Goal: Information Seeking & Learning: Learn about a topic

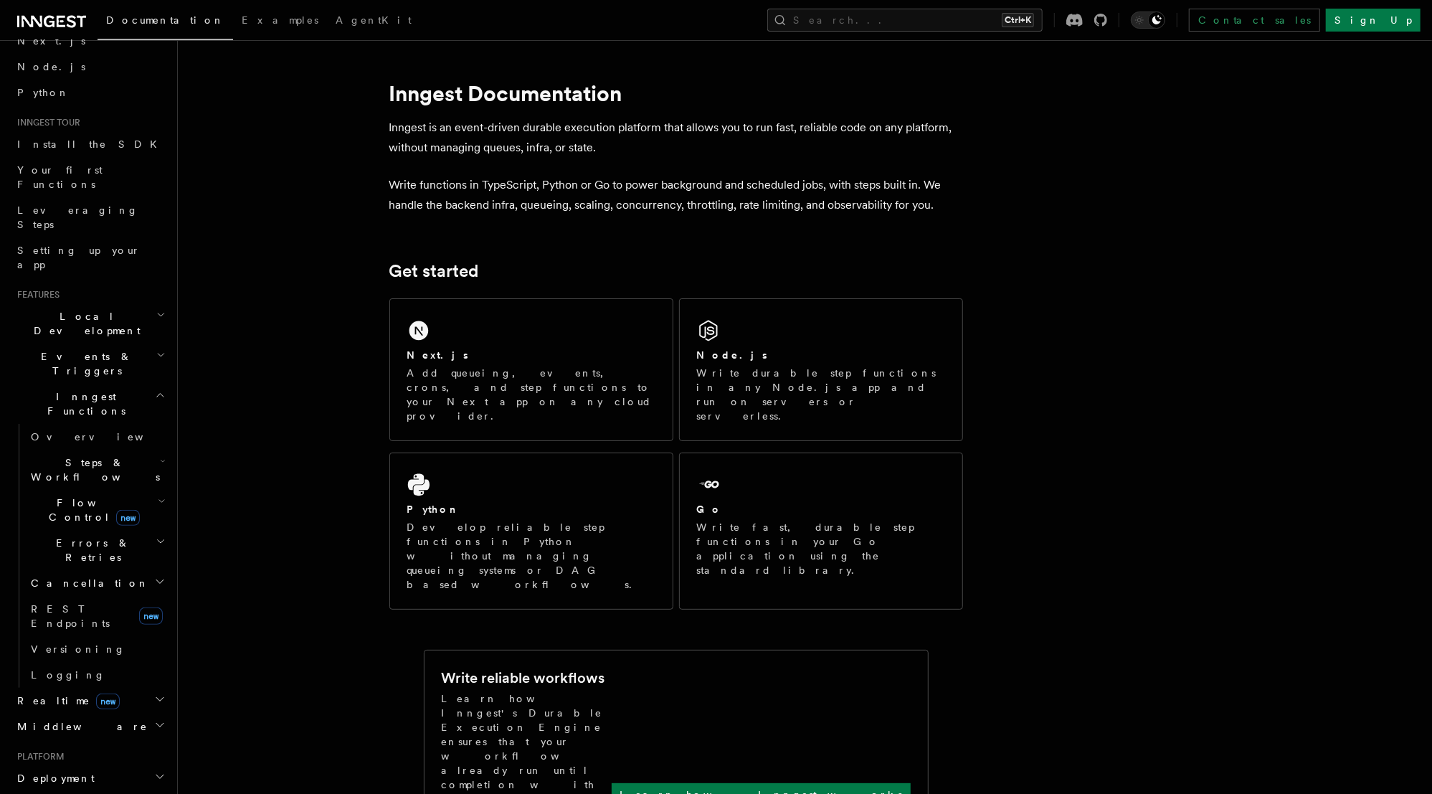
scroll to position [57, 0]
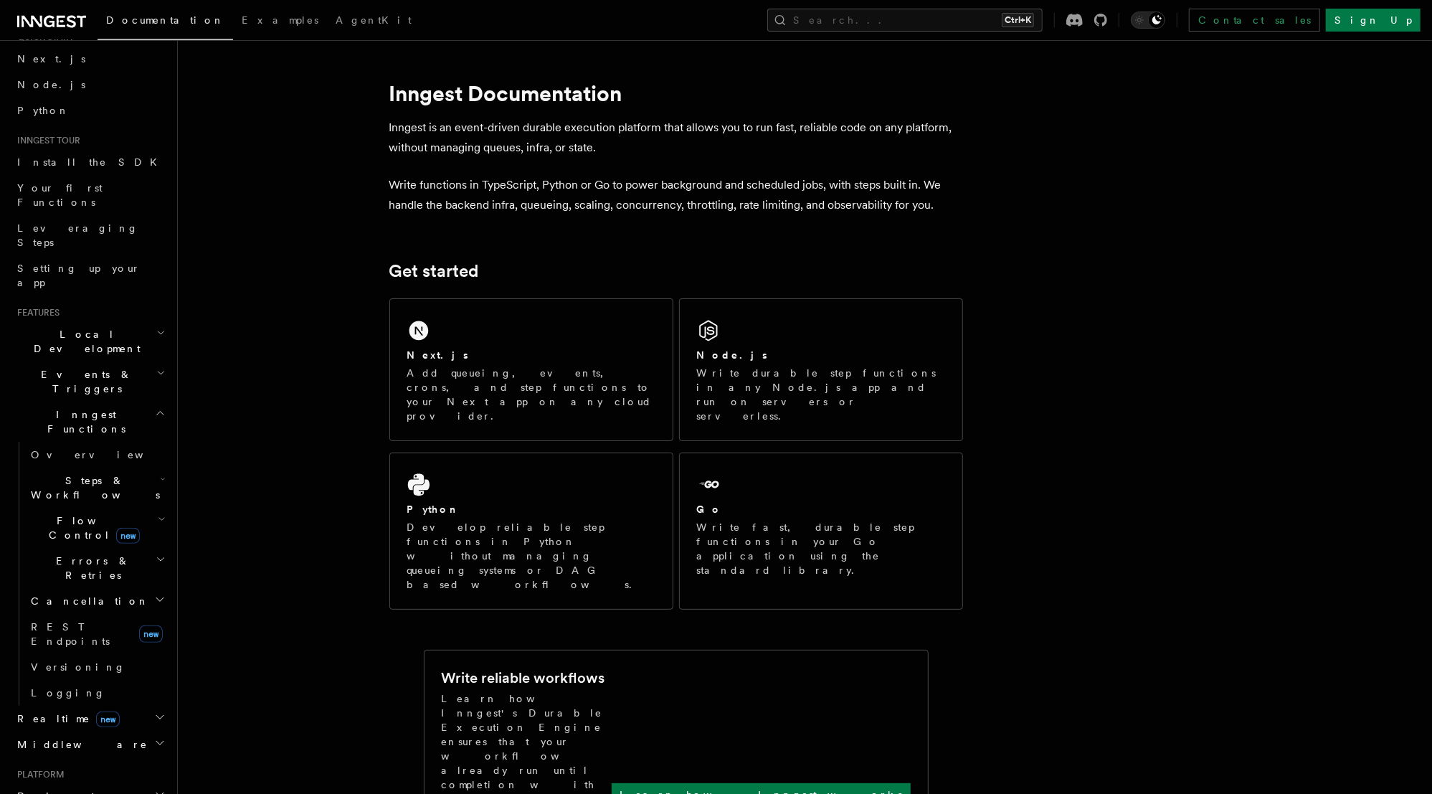
click at [156, 553] on icon "button" at bounding box center [161, 558] width 10 height 11
click at [158, 513] on icon "button" at bounding box center [162, 518] width 8 height 11
click at [78, 635] on span "Throttling" at bounding box center [85, 640] width 82 height 11
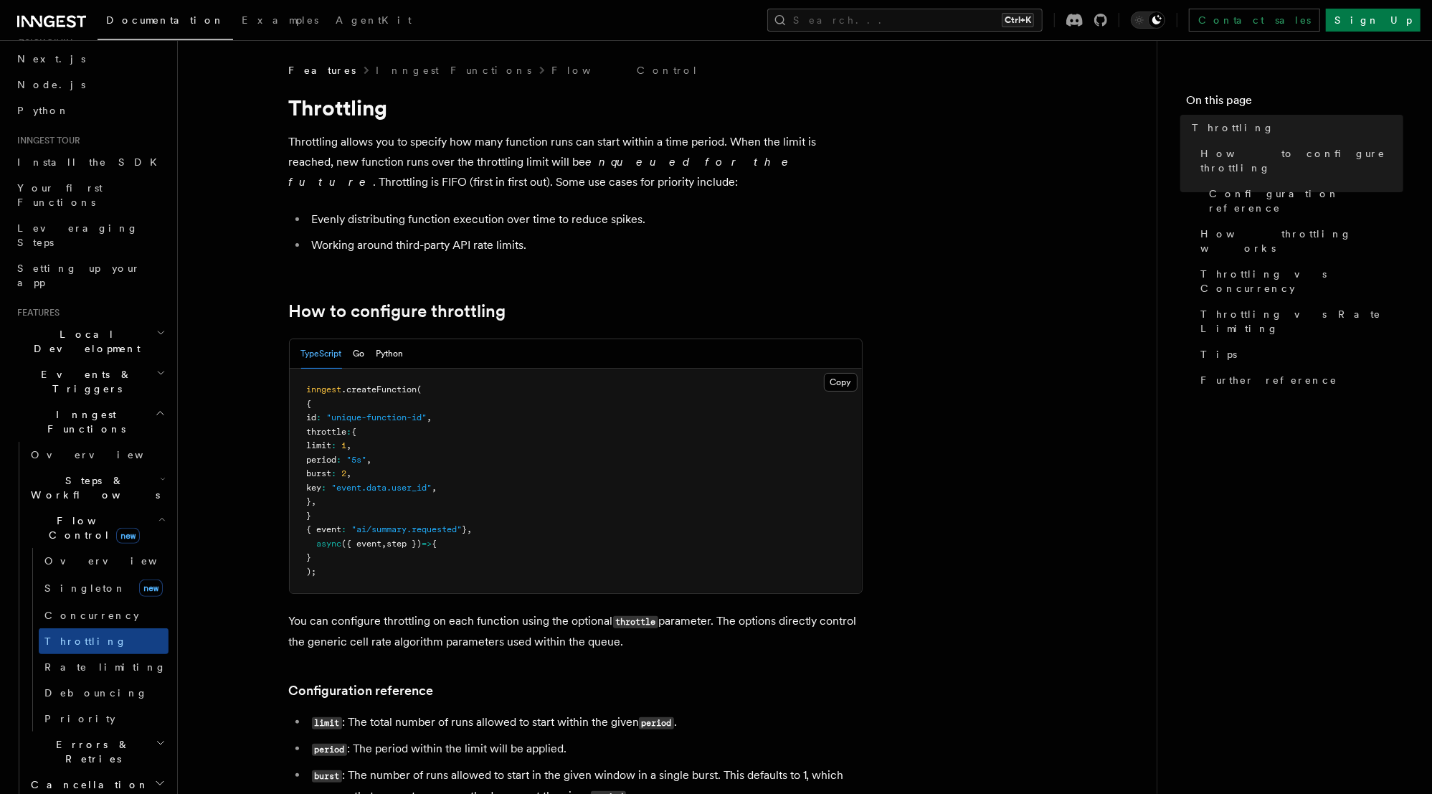
click at [389, 167] on p "Throttling allows you to specify how many function runs can start within a time…" at bounding box center [575, 162] width 573 height 60
click at [494, 166] on p "Throttling allows you to specify how many function runs can start within a time…" at bounding box center [575, 162] width 573 height 60
click at [649, 160] on em "enqueued for the future" at bounding box center [542, 172] width 507 height 34
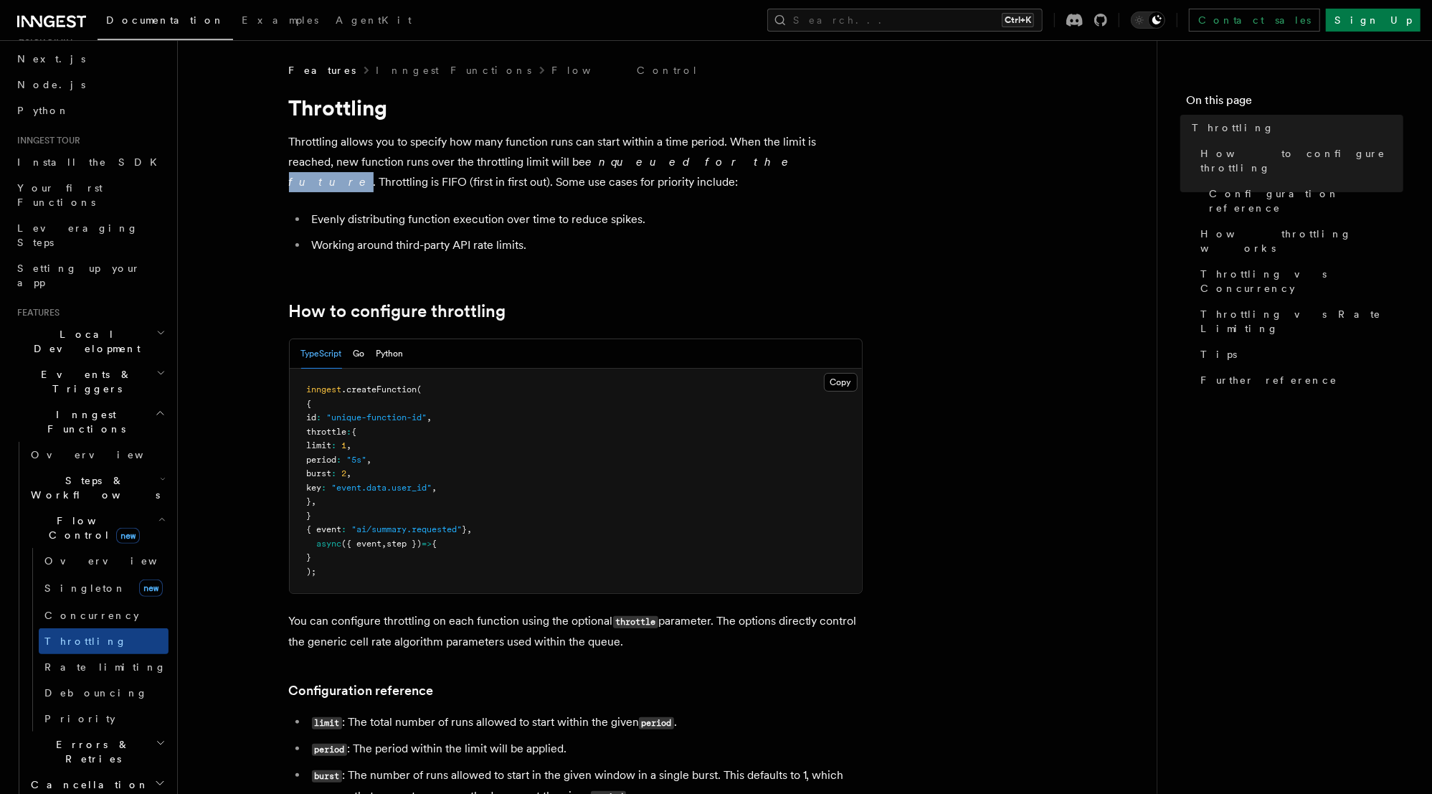
click at [649, 160] on em "enqueued for the future" at bounding box center [542, 172] width 507 height 34
click at [667, 161] on p "Throttling allows you to specify how many function runs can start within a time…" at bounding box center [575, 162] width 573 height 60
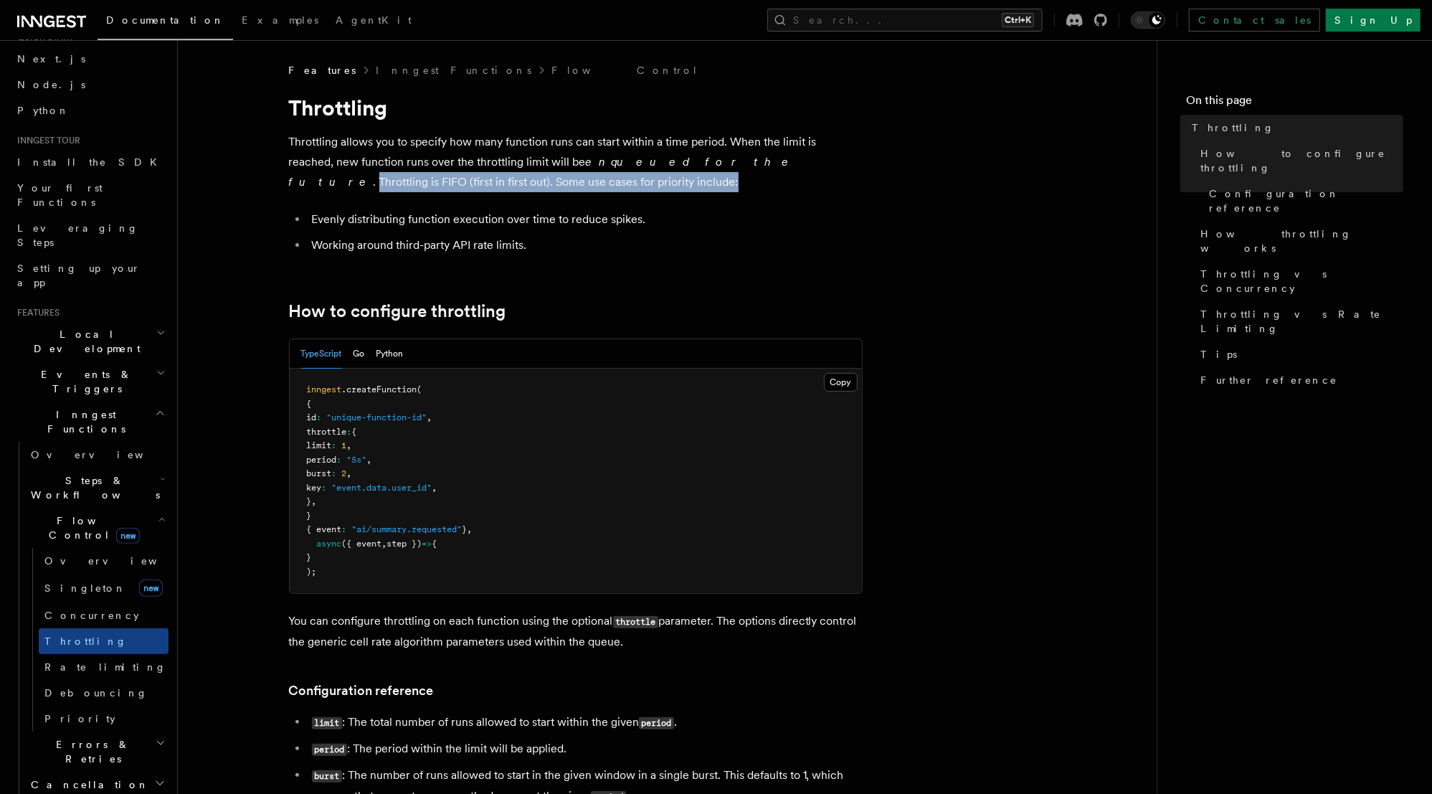
drag, startPoint x: 662, startPoint y: 161, endPoint x: 664, endPoint y: 179, distance: 18.0
click at [664, 179] on p "Throttling allows you to specify how many function runs can start within a time…" at bounding box center [575, 162] width 573 height 60
click at [497, 177] on p "Throttling allows you to specify how many function runs can start within a time…" at bounding box center [575, 162] width 573 height 60
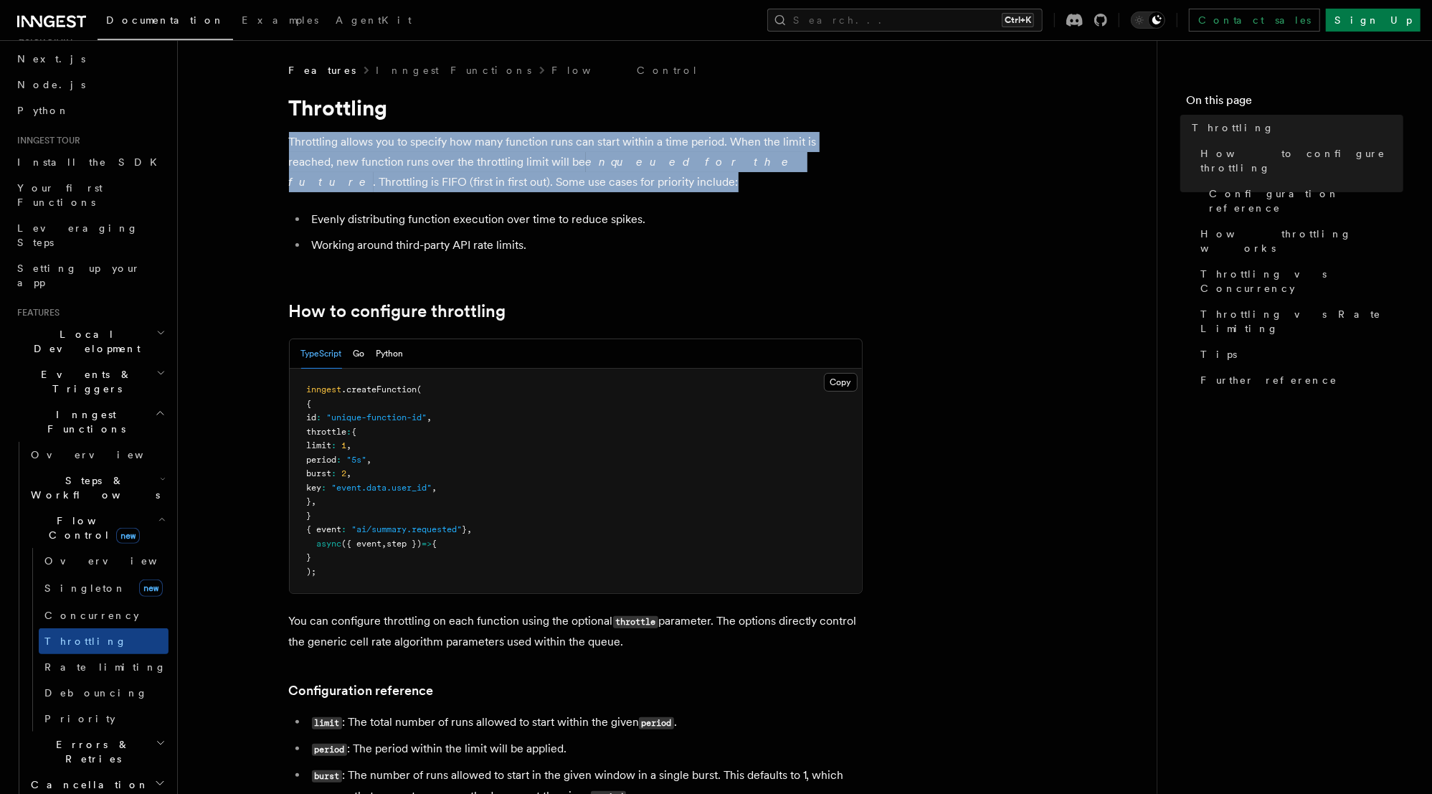
drag, startPoint x: 520, startPoint y: 184, endPoint x: 209, endPoint y: 129, distance: 316.0
click at [371, 176] on p "Throttling allows you to specify how many function runs can start within a time…" at bounding box center [575, 162] width 573 height 60
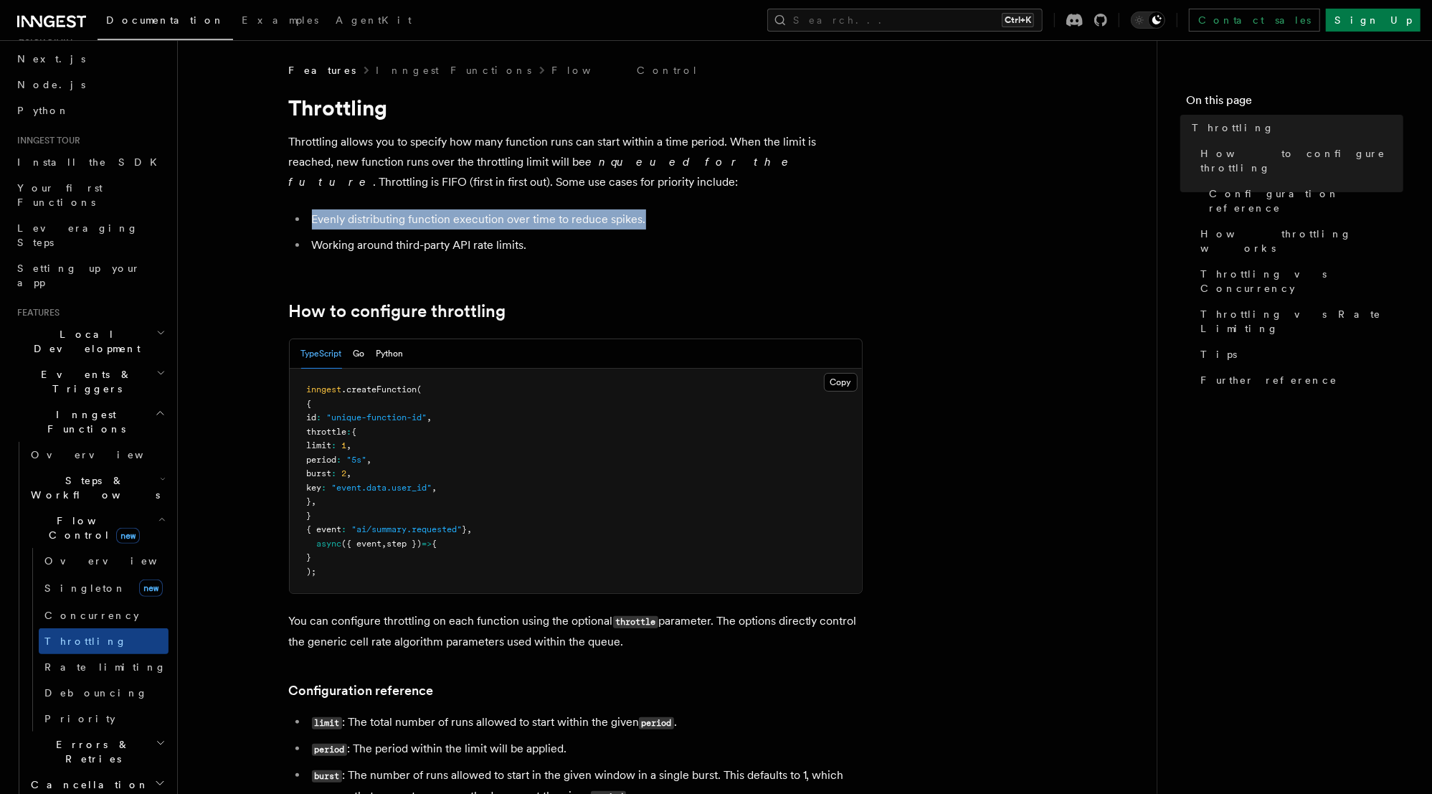
drag, startPoint x: 313, startPoint y: 222, endPoint x: 669, endPoint y: 207, distance: 355.9
click at [671, 218] on li "Evenly distributing function execution over time to reduce spikes." at bounding box center [585, 219] width 555 height 20
drag, startPoint x: 664, startPoint y: 219, endPoint x: 310, endPoint y: 224, distance: 354.2
click at [310, 224] on li "Evenly distributing function execution over time to reduce spikes." at bounding box center [585, 219] width 555 height 20
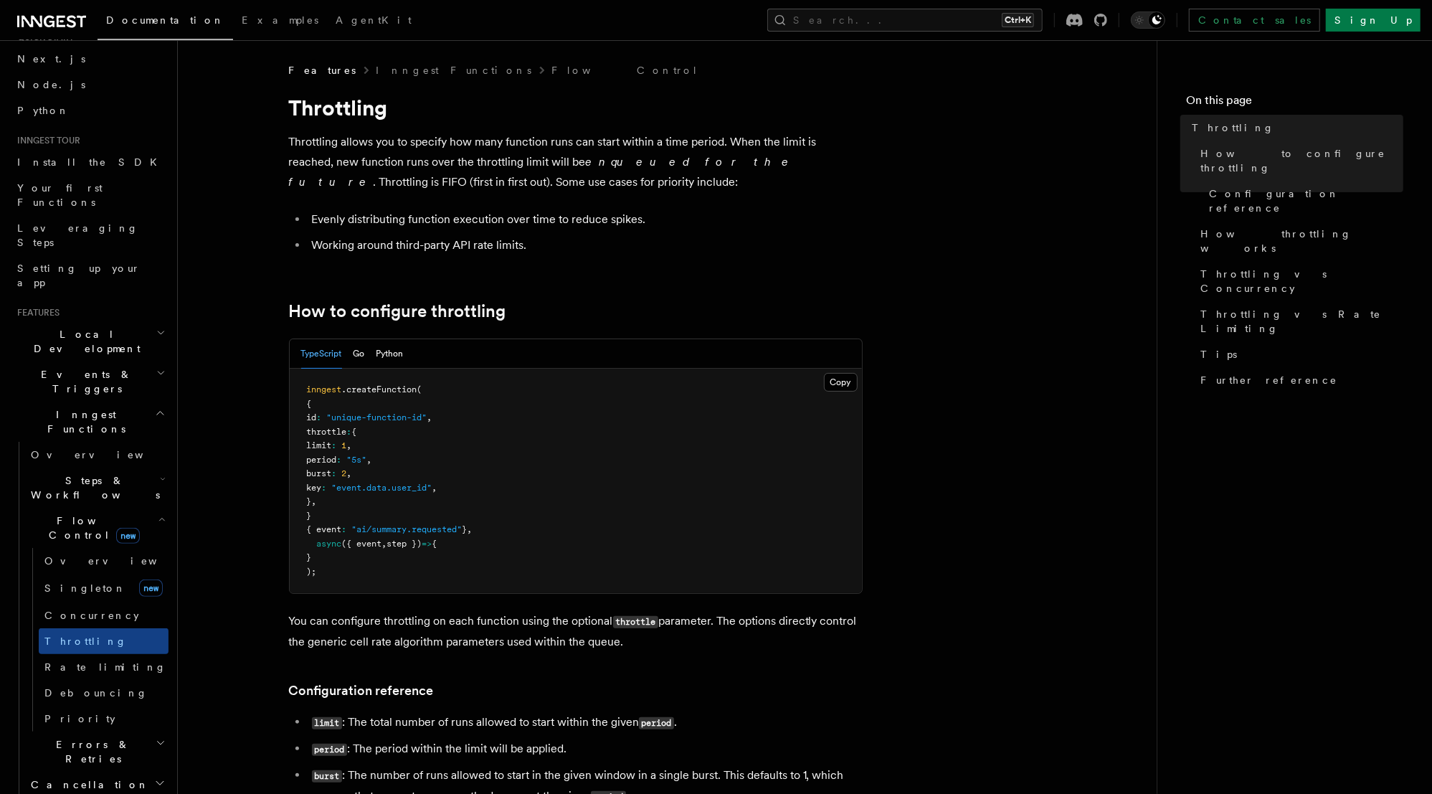
click at [489, 242] on li "Working around third-party API rate limits." at bounding box center [585, 245] width 555 height 20
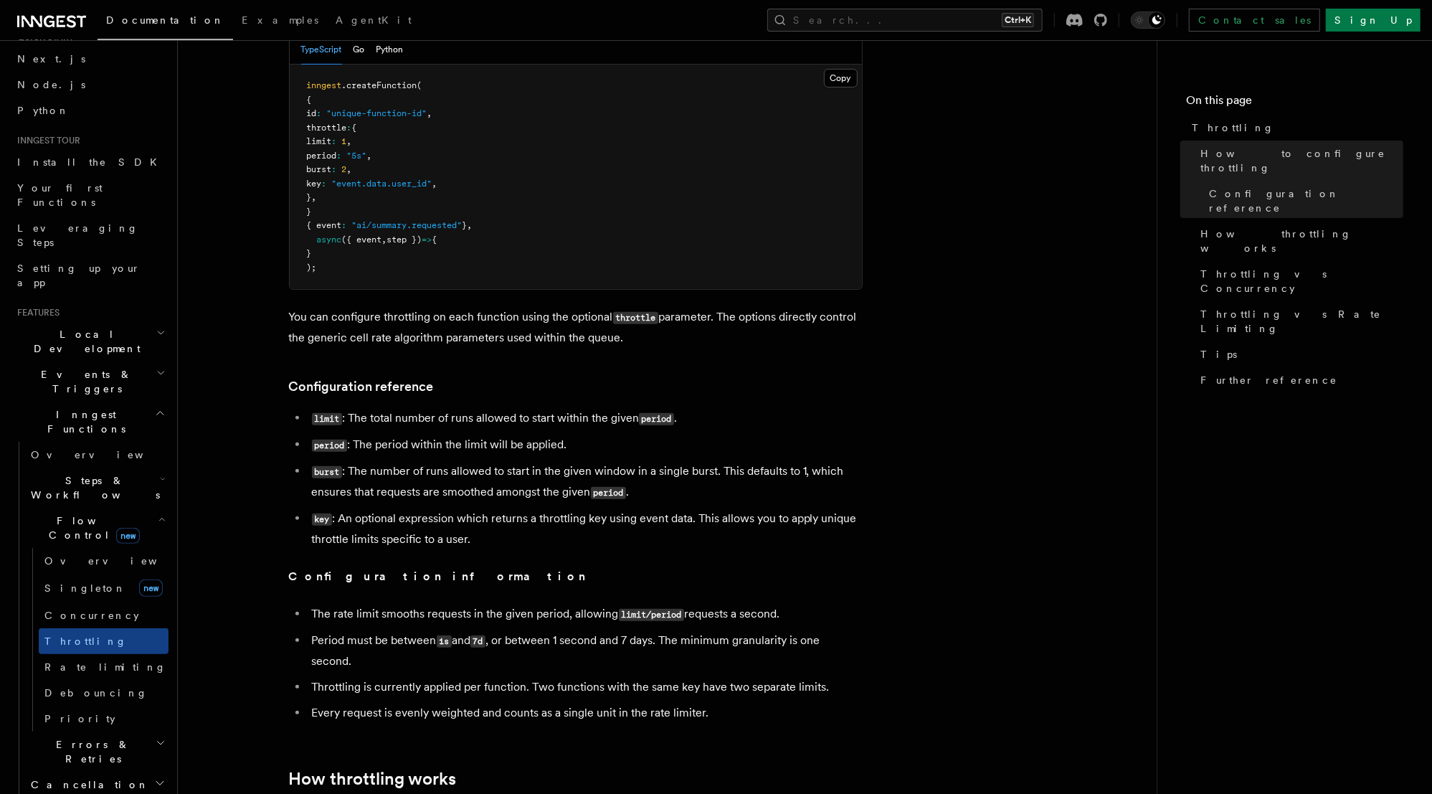
scroll to position [287, 0]
